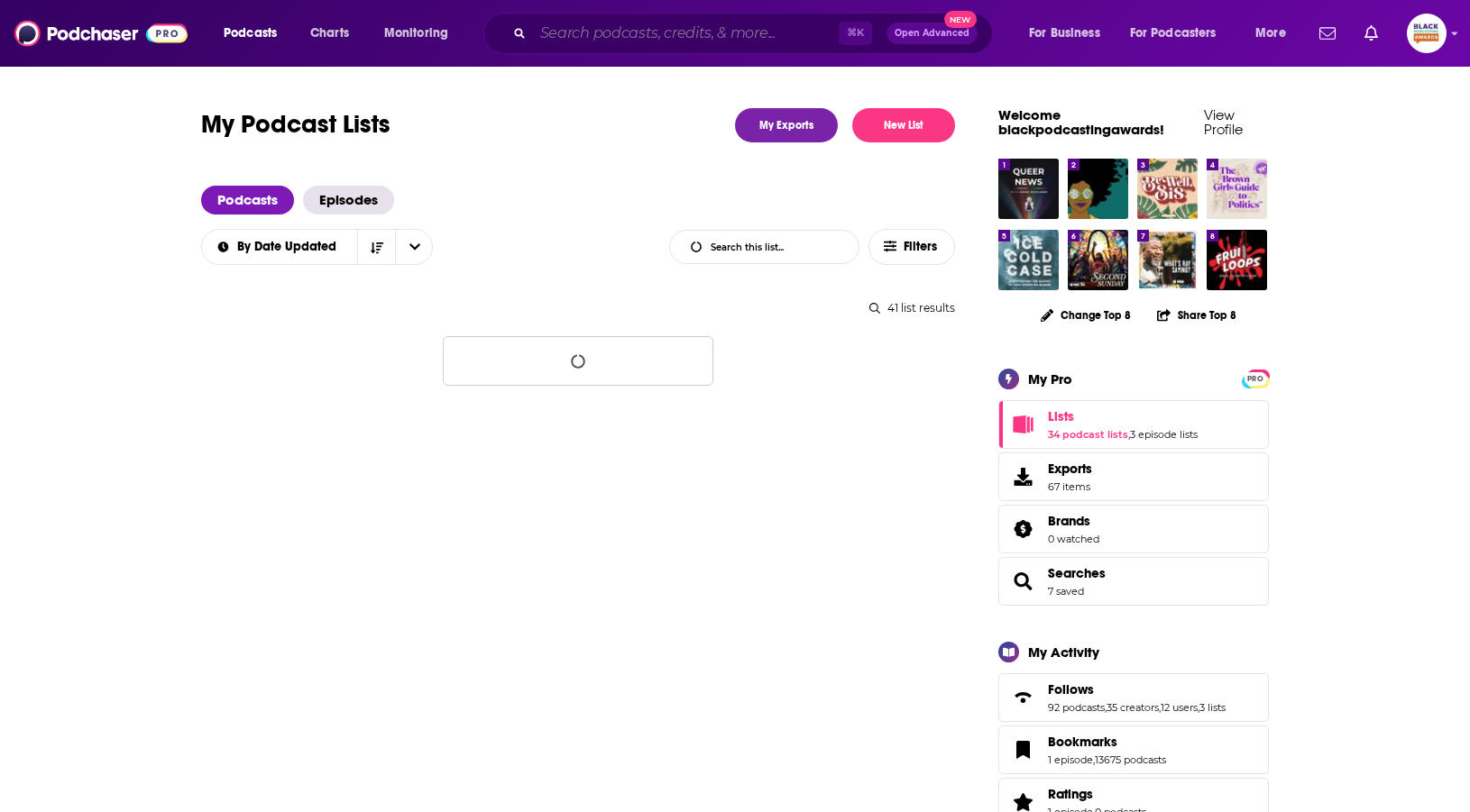
click at [605, 33] on input "Search podcasts, credits, & more..." at bounding box center [686, 33] width 306 height 29
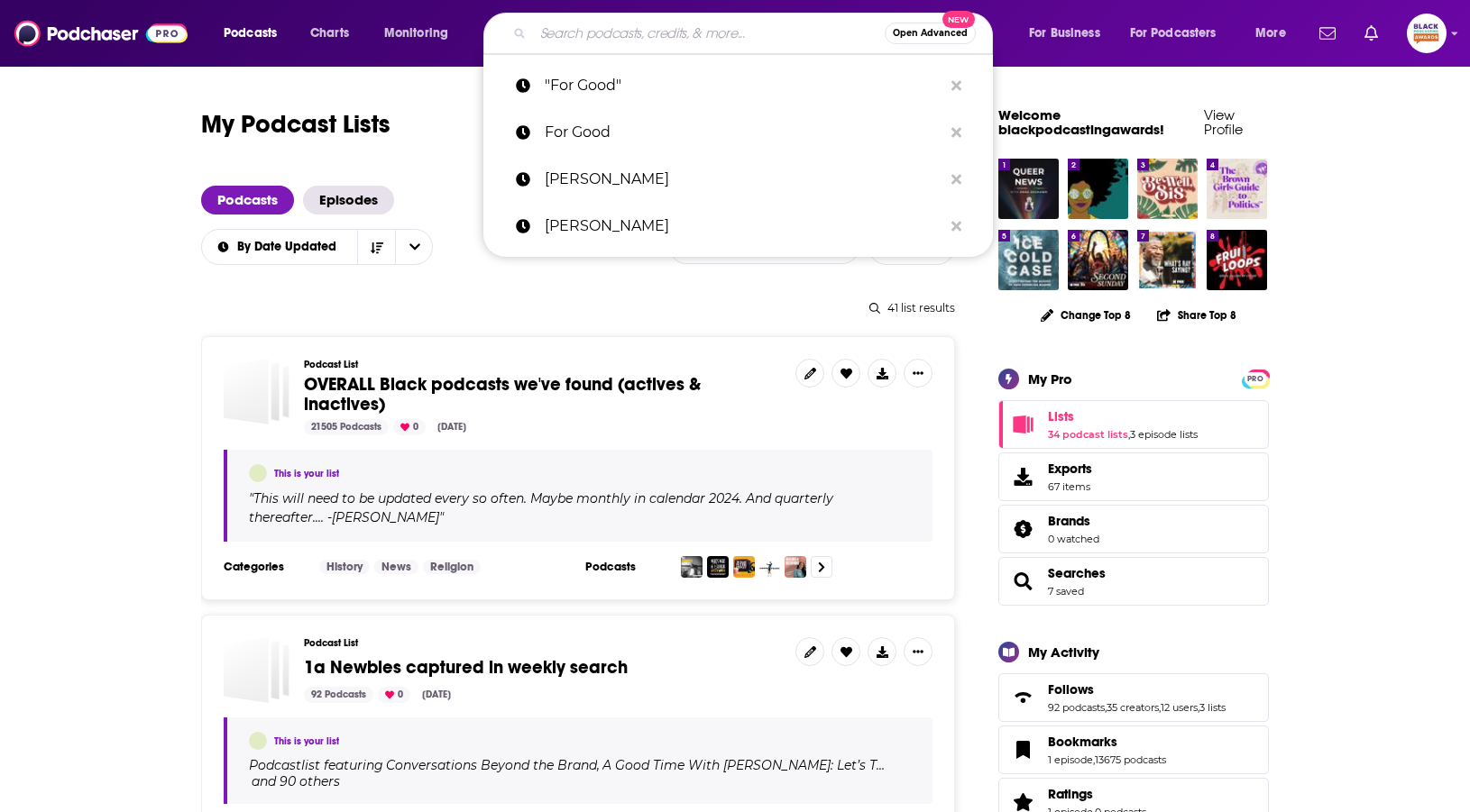
paste input "Pages Past"
type input "Pages Past"
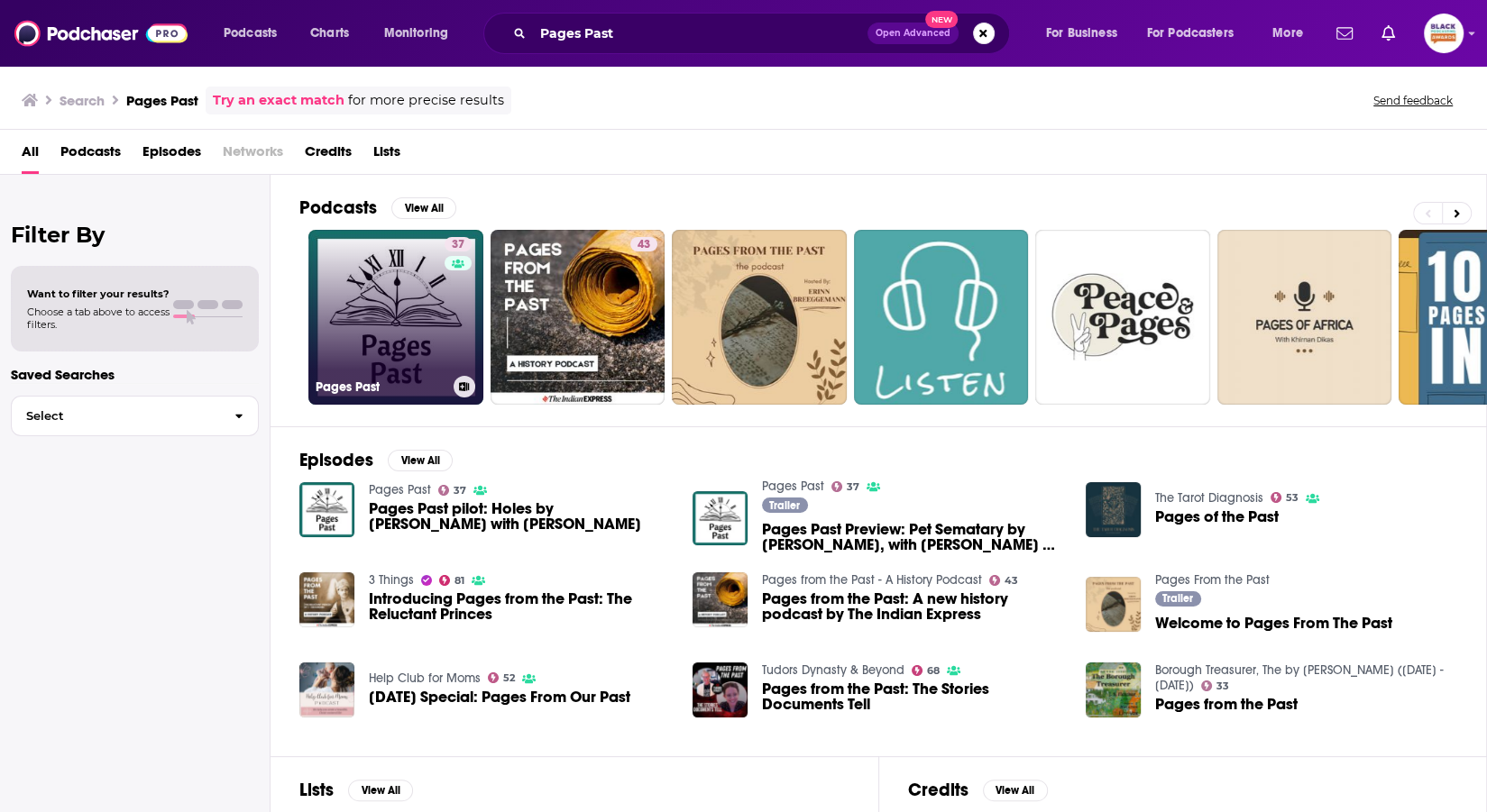
click at [388, 240] on link "37 Pages Past" at bounding box center [396, 317] width 175 height 175
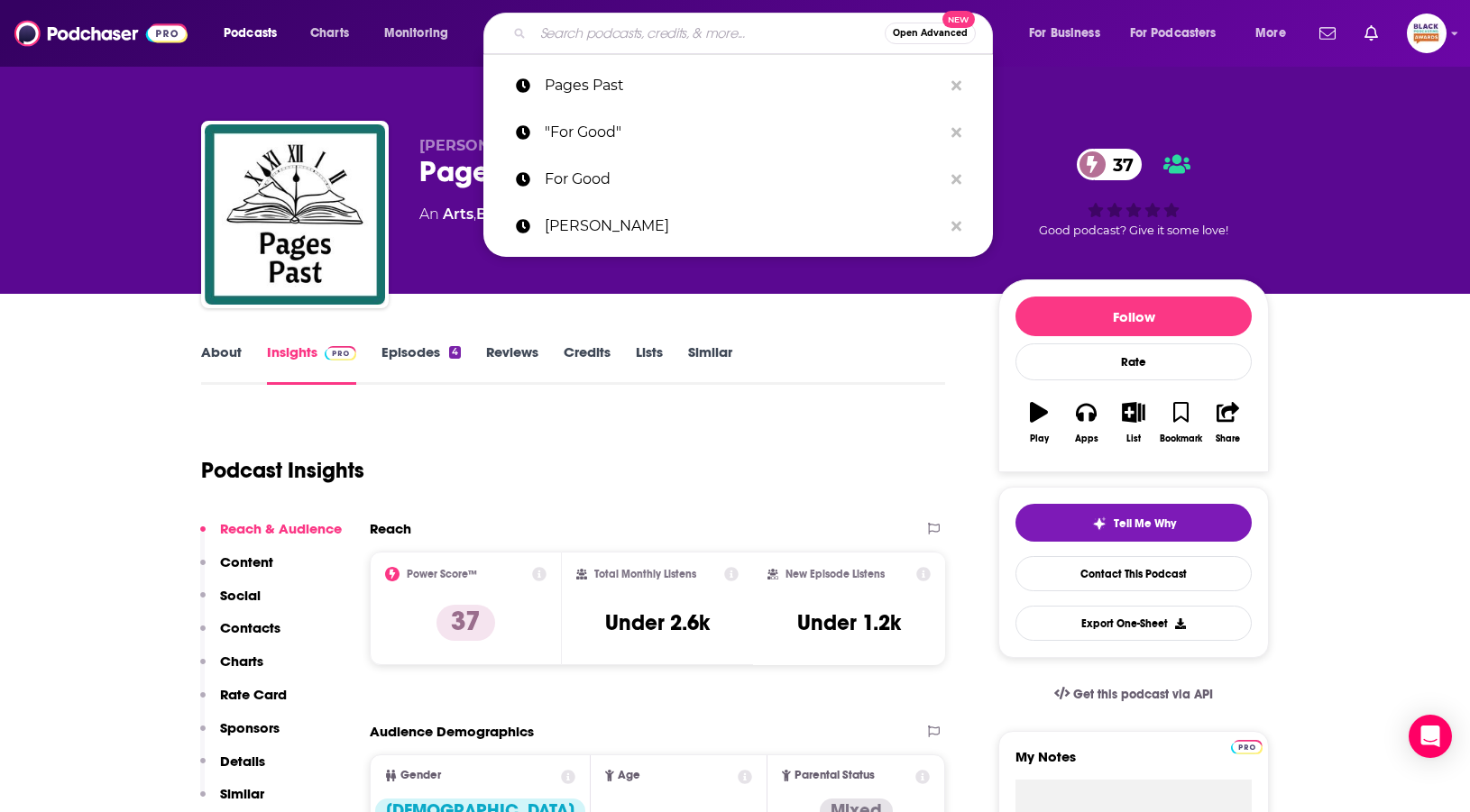
click at [606, 35] on input "Search podcasts, credits, & more..." at bounding box center [709, 33] width 352 height 29
paste input "Sister Station"
type input "Sister Station"
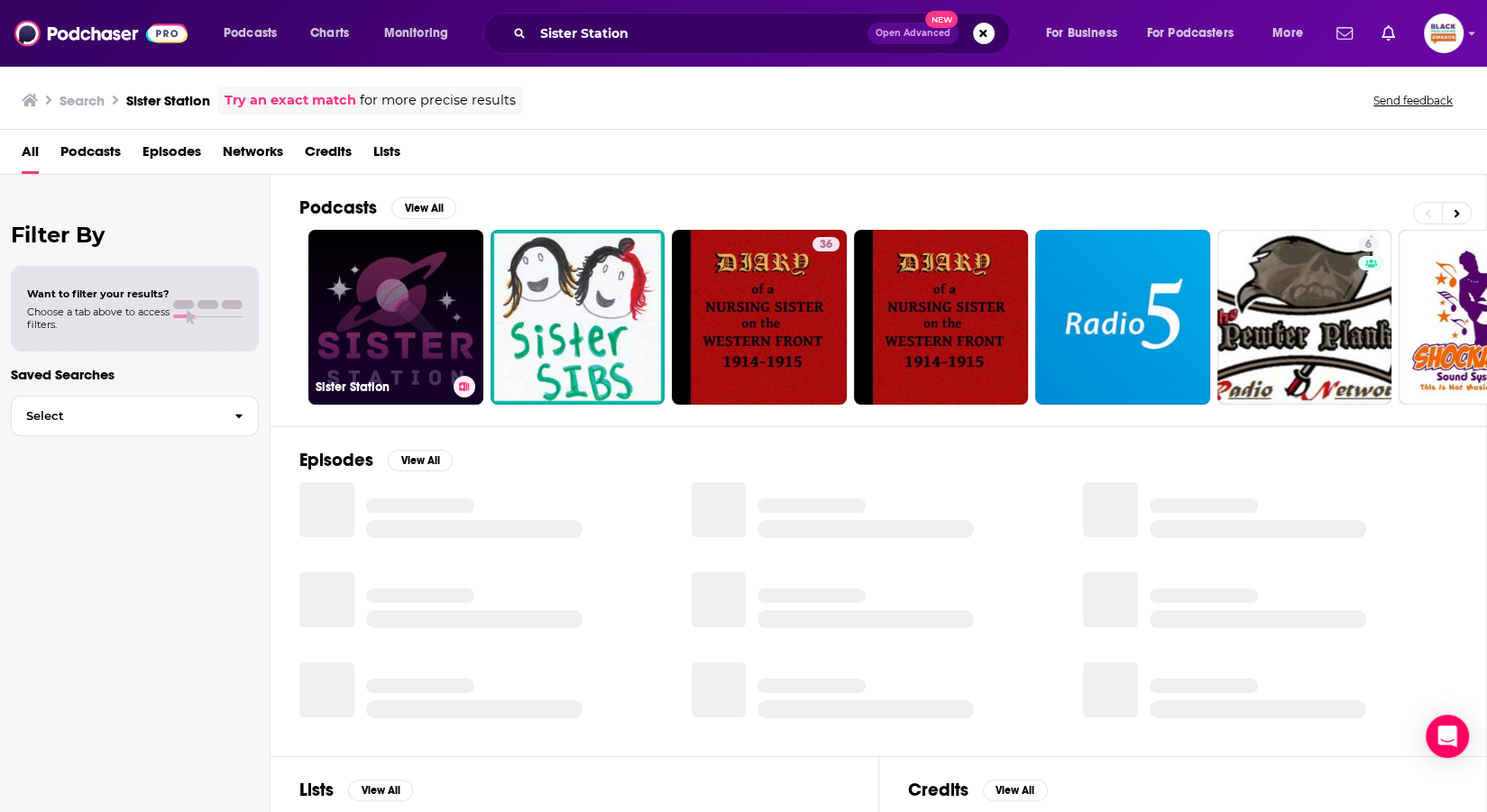
click at [396, 272] on link "Sister Station" at bounding box center [396, 317] width 175 height 175
